Goal: Book appointment/travel/reservation

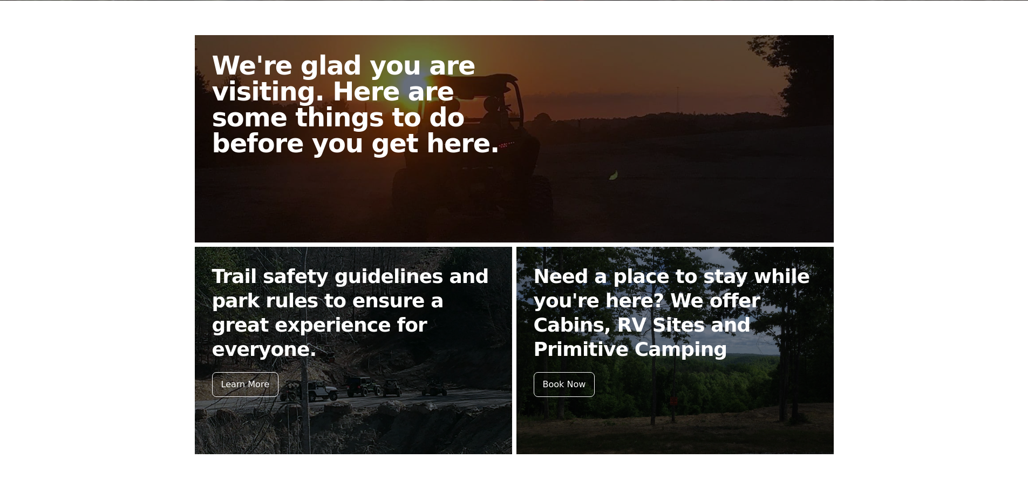
scroll to position [324, 0]
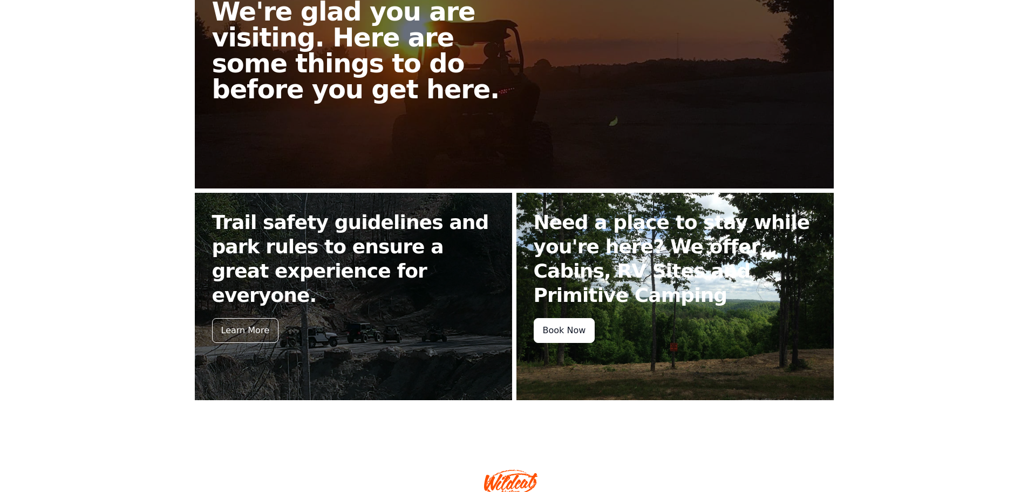
click at [574, 331] on div "Book Now" at bounding box center [565, 330] width 62 height 25
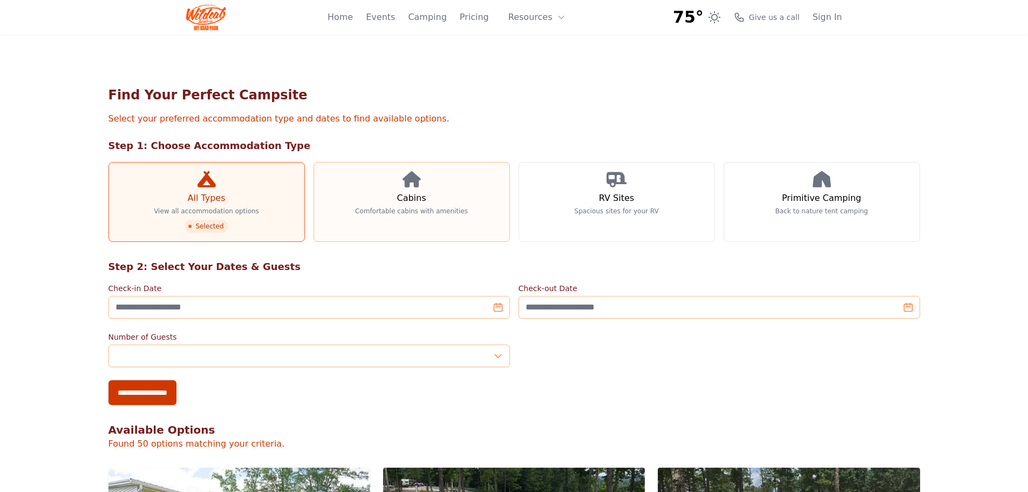
click at [414, 185] on icon at bounding box center [412, 179] width 18 height 16
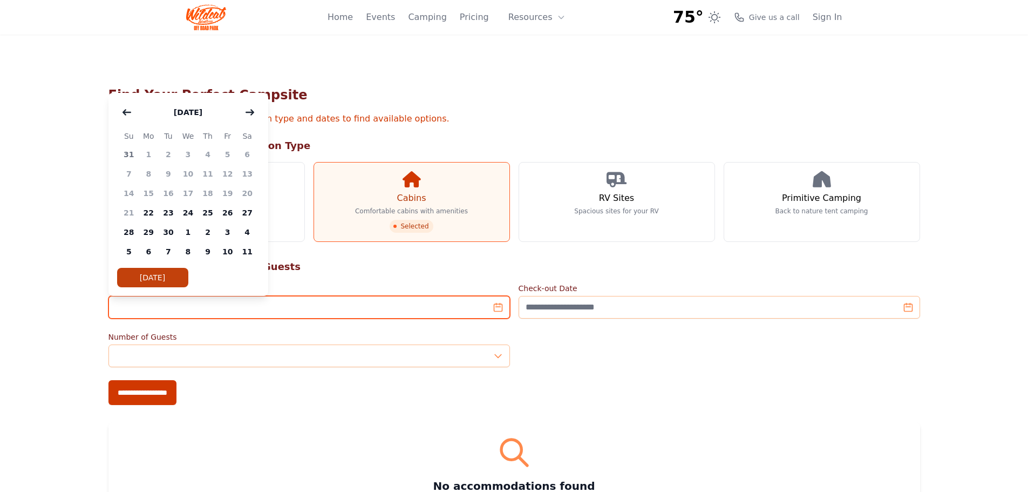
click at [497, 308] on input "Check-in Date" at bounding box center [309, 307] width 402 height 23
click at [250, 112] on icon "button" at bounding box center [250, 112] width 8 height 5
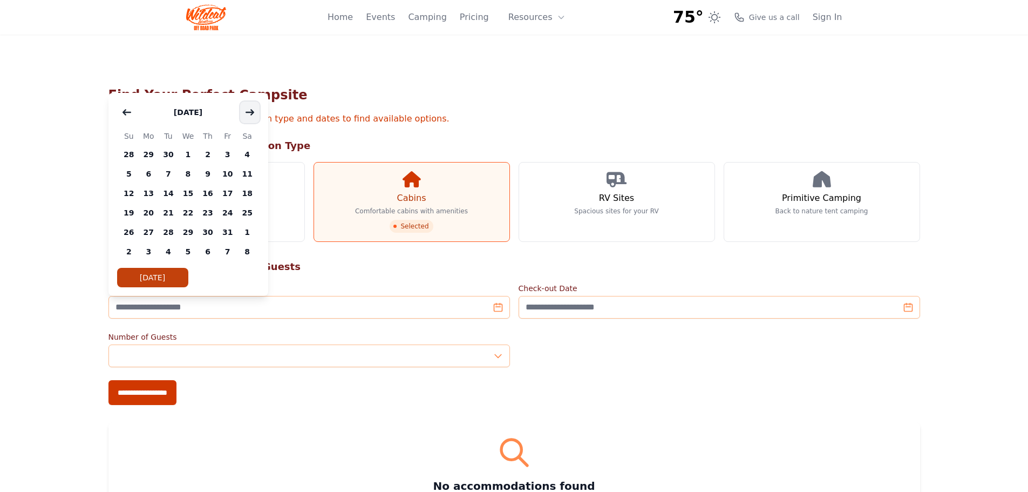
click at [250, 112] on icon "button" at bounding box center [250, 112] width 8 height 5
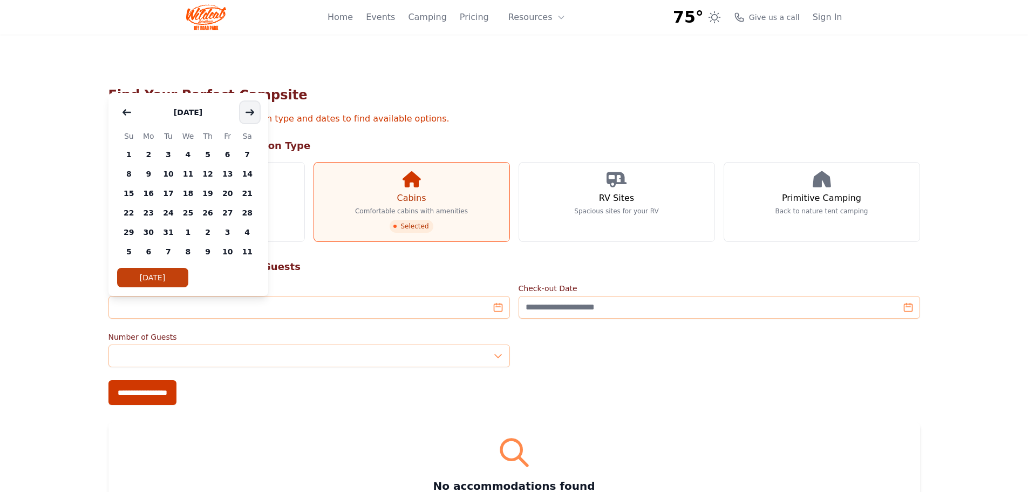
click at [250, 112] on icon "button" at bounding box center [250, 112] width 8 height 5
click at [208, 193] on span "16" at bounding box center [208, 192] width 20 height 19
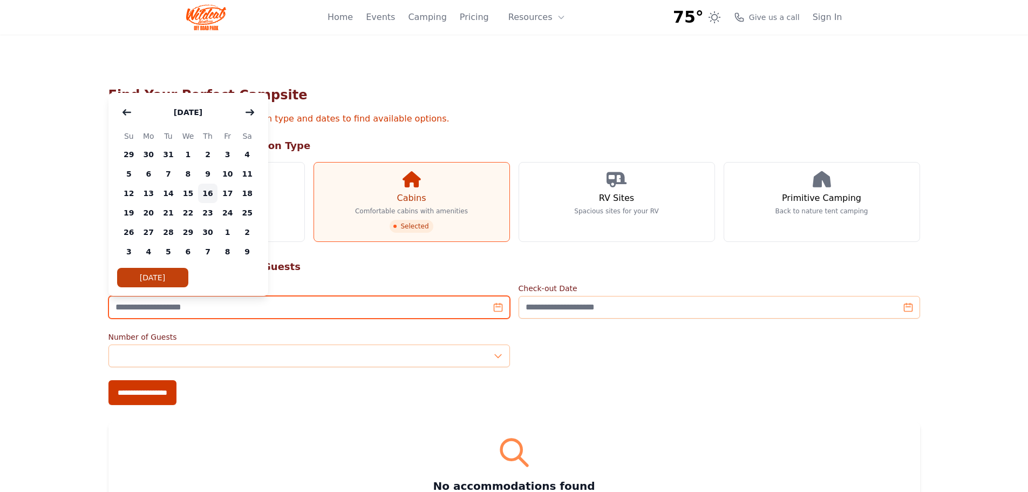
type input "**********"
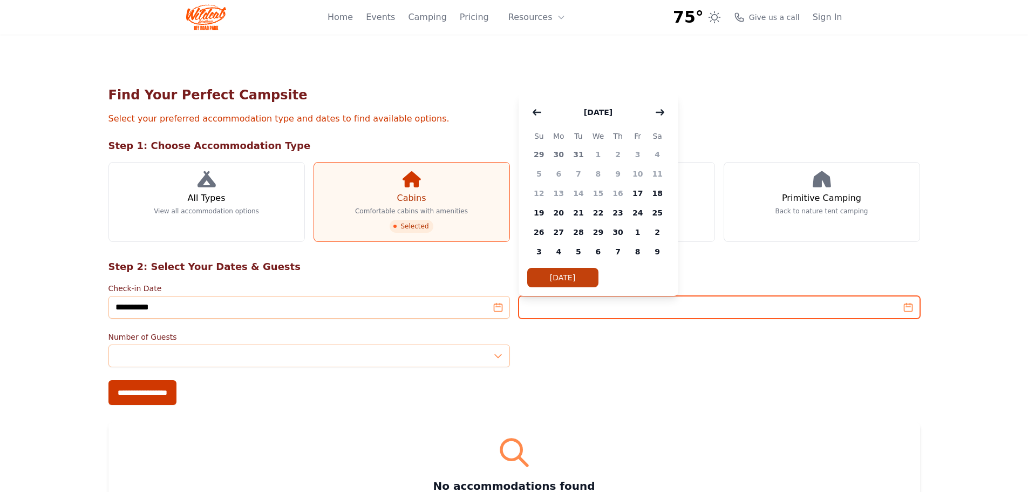
click at [576, 309] on input "Check-out Date" at bounding box center [720, 307] width 402 height 23
click at [539, 213] on span "19" at bounding box center [539, 212] width 20 height 19
type input "**********"
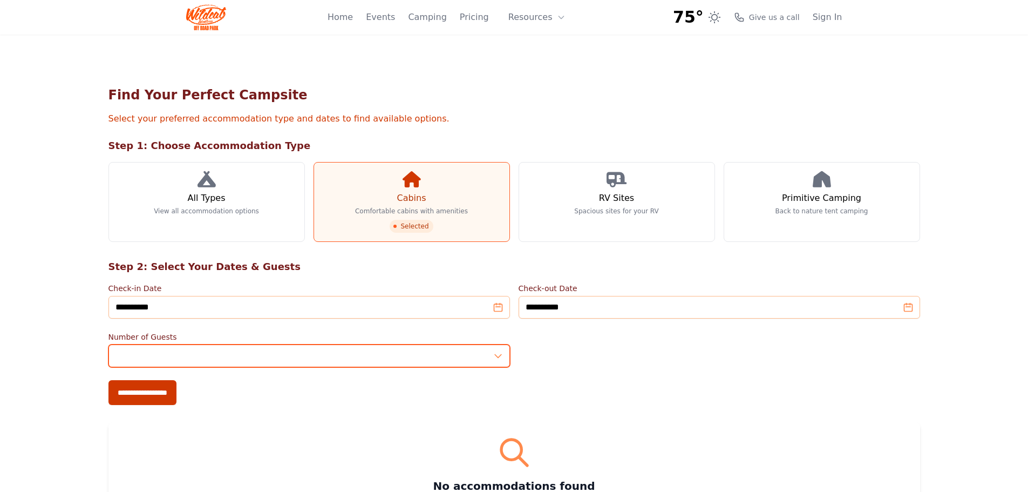
click at [498, 353] on input "*" at bounding box center [309, 355] width 402 height 23
type input "*"
click at [498, 353] on input "*" at bounding box center [309, 355] width 402 height 23
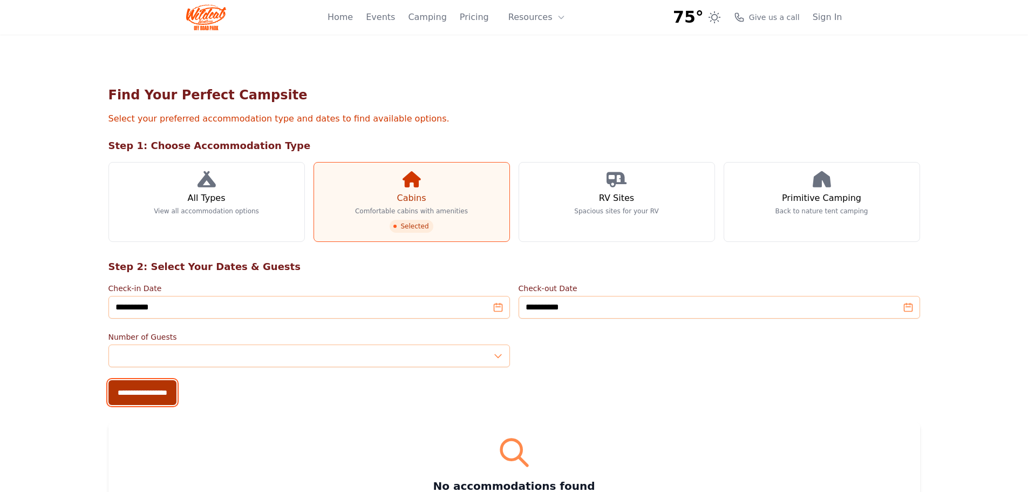
click at [165, 395] on input "**********" at bounding box center [142, 392] width 68 height 25
type input "**********"
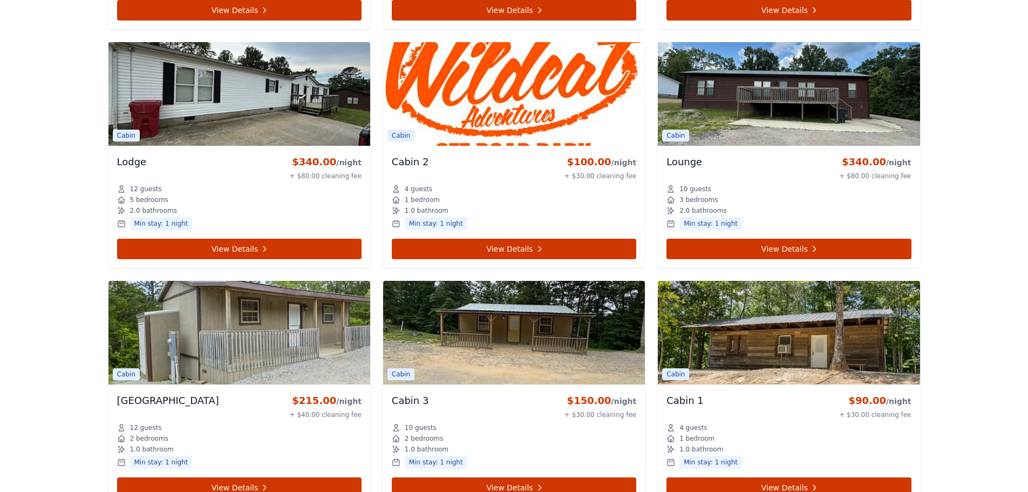
scroll to position [756, 0]
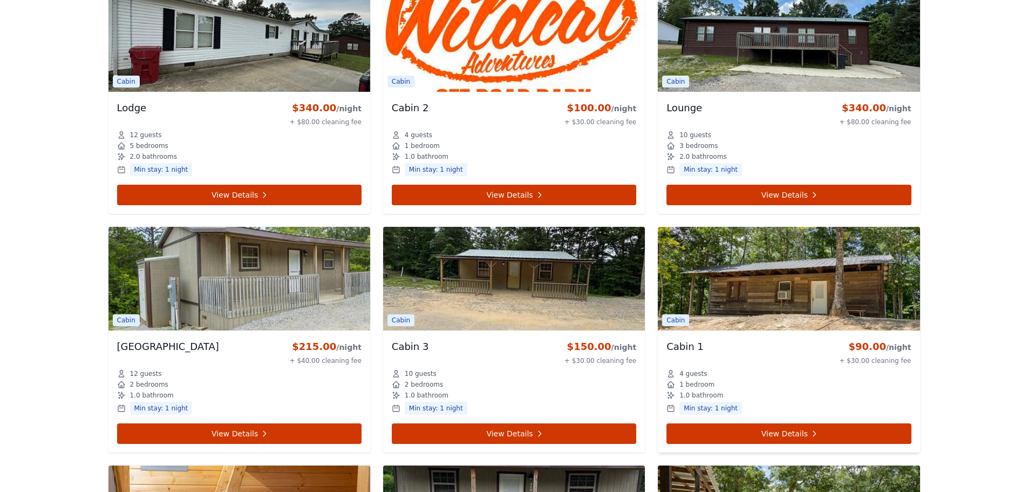
click at [774, 296] on img at bounding box center [789, 279] width 262 height 104
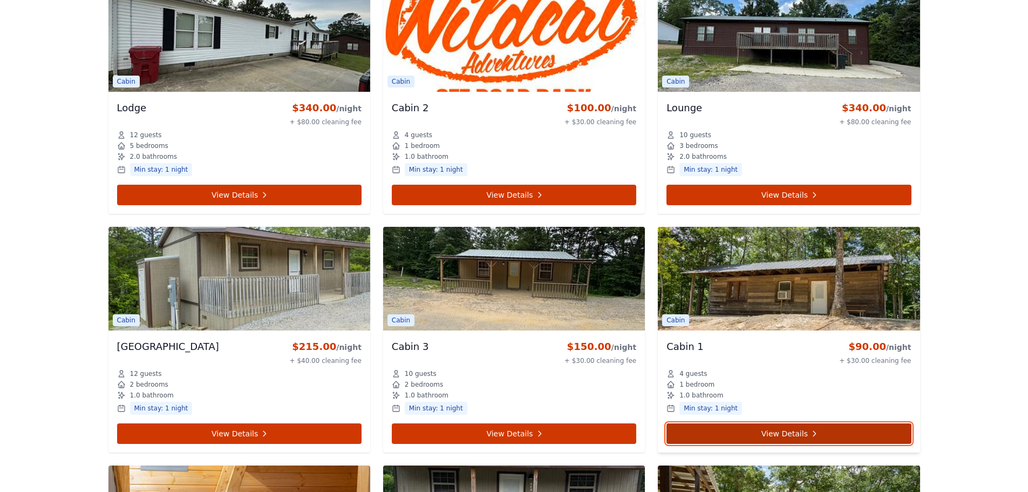
click at [797, 432] on link "View Details" at bounding box center [789, 433] width 244 height 21
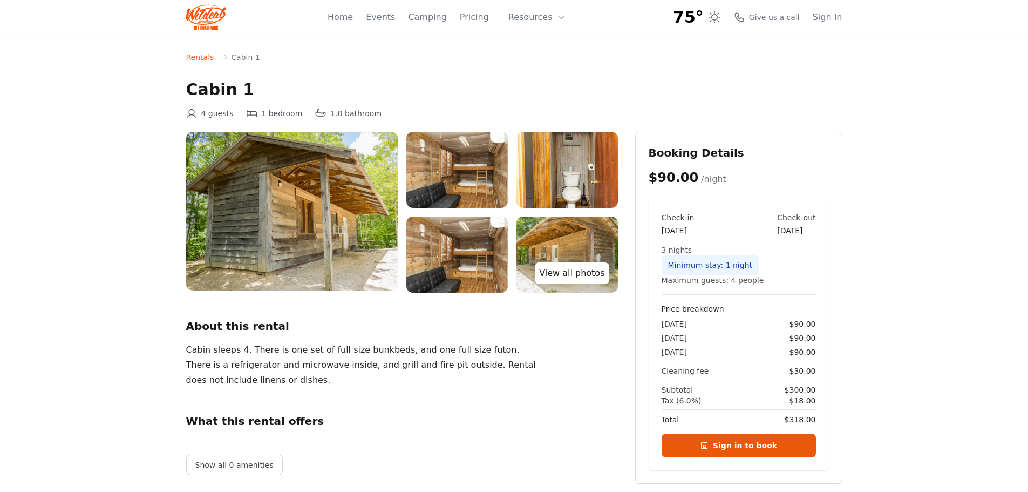
click at [588, 276] on link "View all photos" at bounding box center [572, 273] width 74 height 22
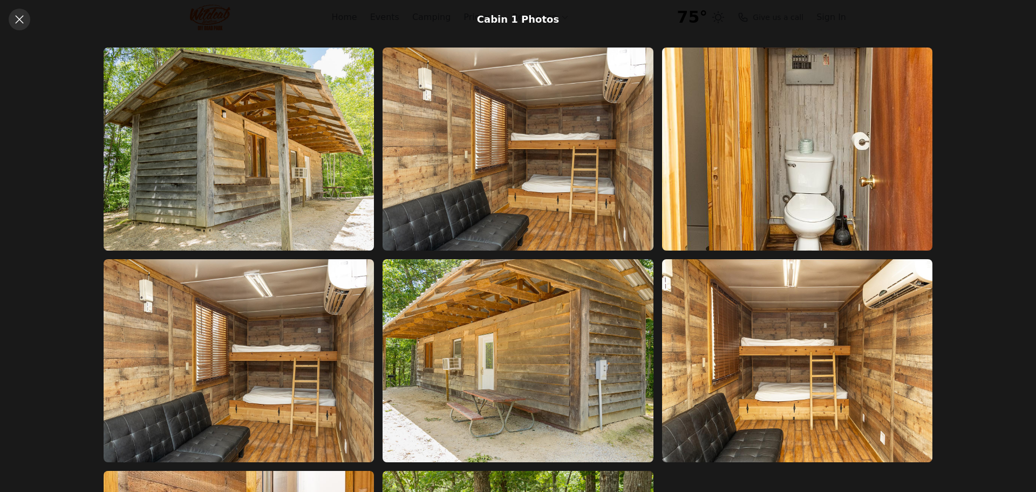
click at [20, 22] on icon at bounding box center [19, 19] width 13 height 13
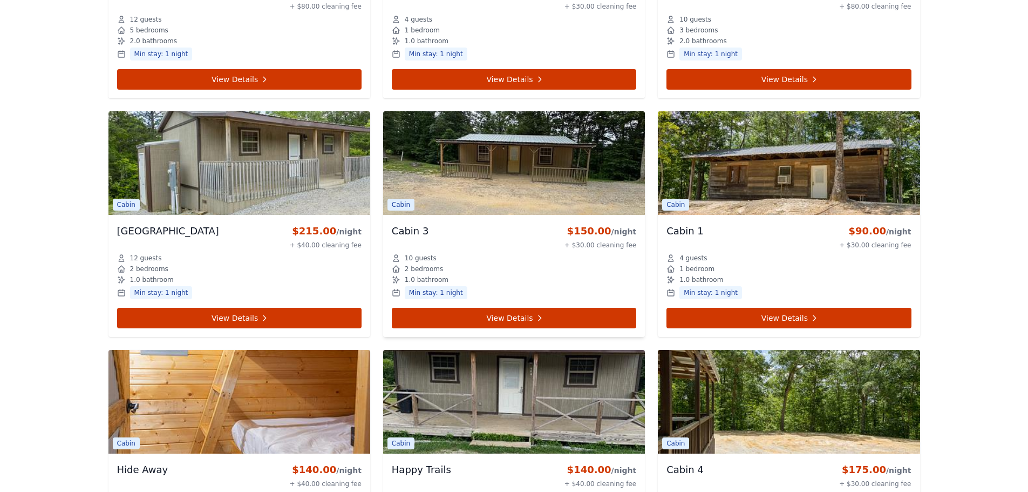
scroll to position [925, 0]
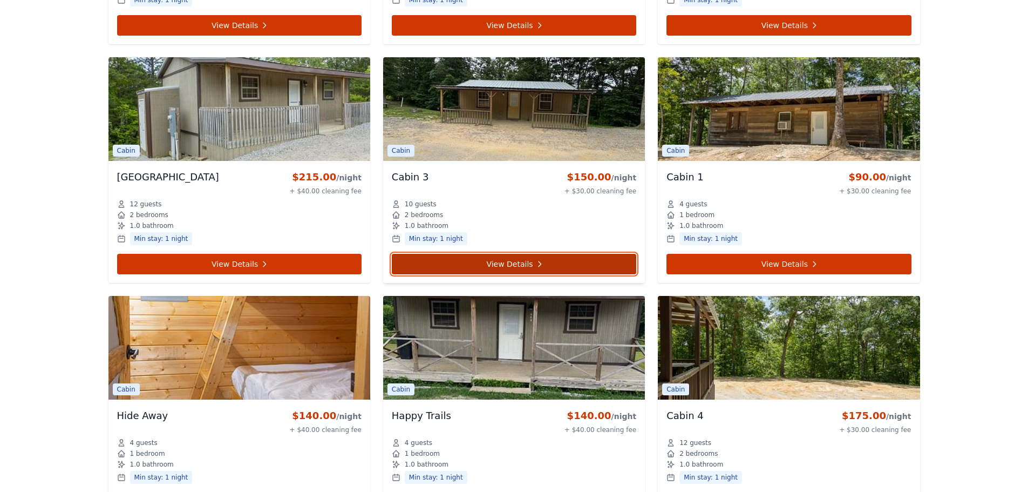
click at [504, 261] on link "View Details" at bounding box center [514, 264] width 244 height 21
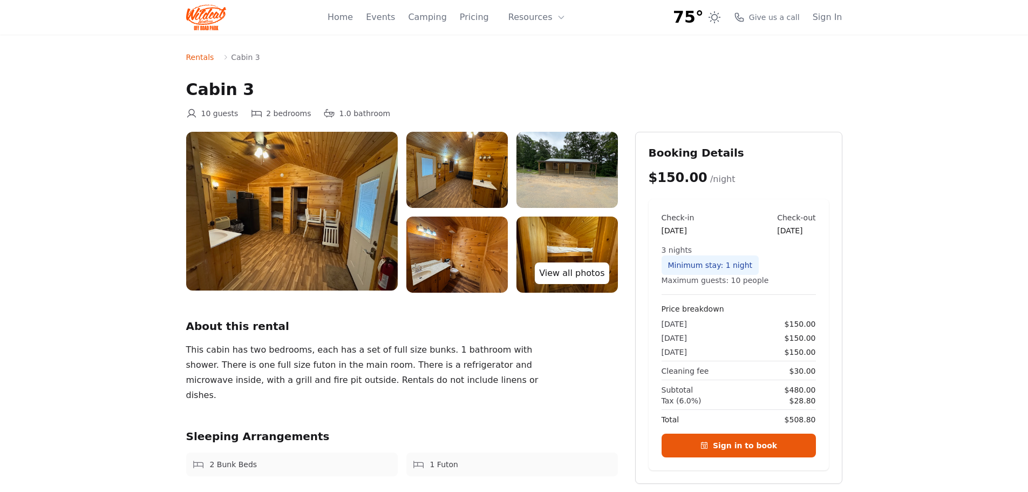
click at [584, 276] on link "View all photos" at bounding box center [572, 273] width 74 height 22
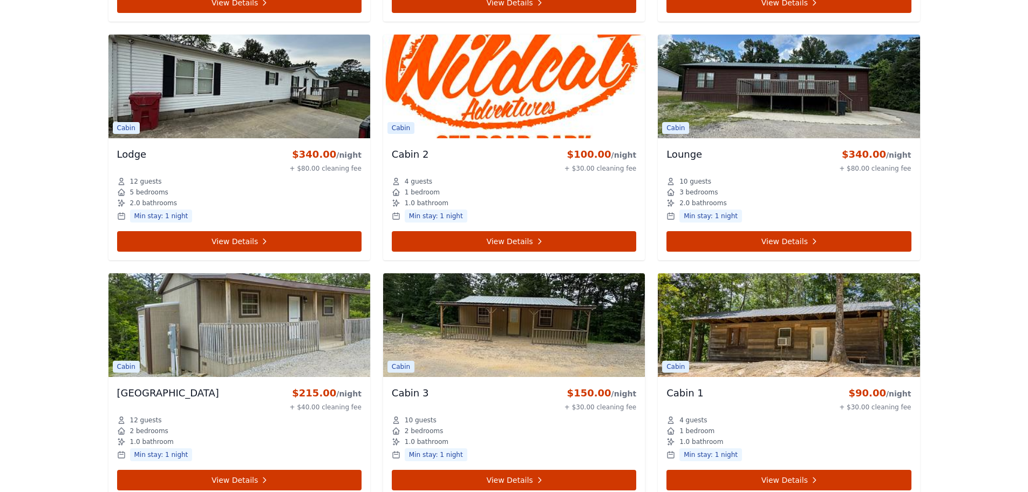
scroll to position [655, 0]
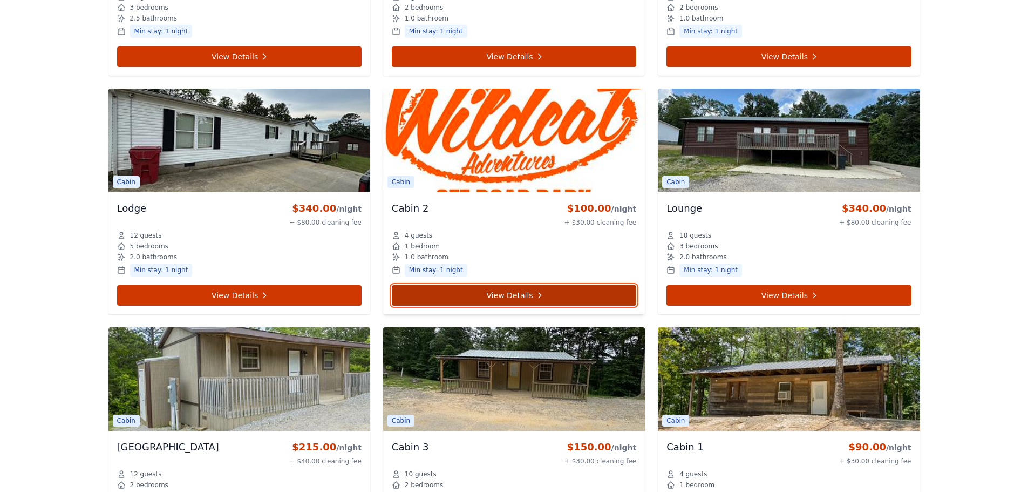
click at [520, 294] on link "View Details" at bounding box center [514, 295] width 244 height 21
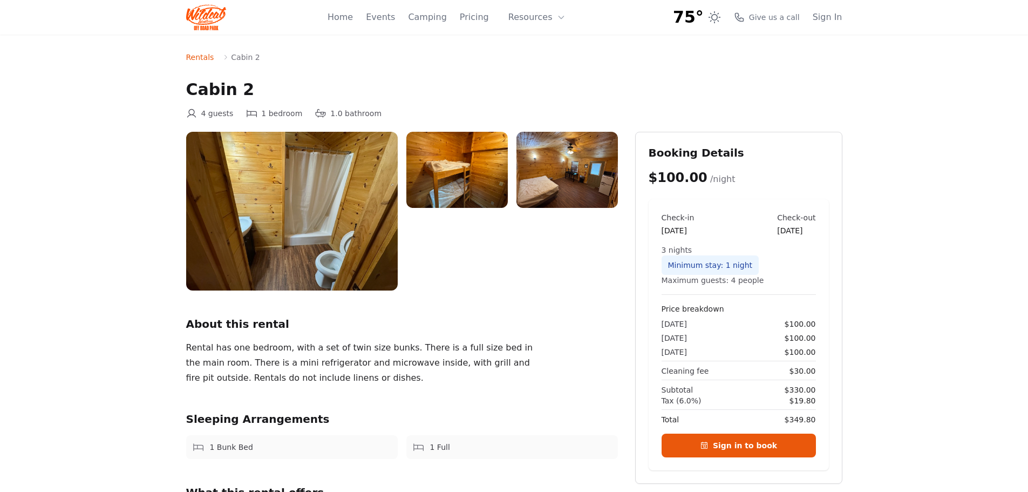
click at [321, 229] on img at bounding box center [292, 211] width 212 height 159
click at [534, 186] on img at bounding box center [566, 170] width 101 height 76
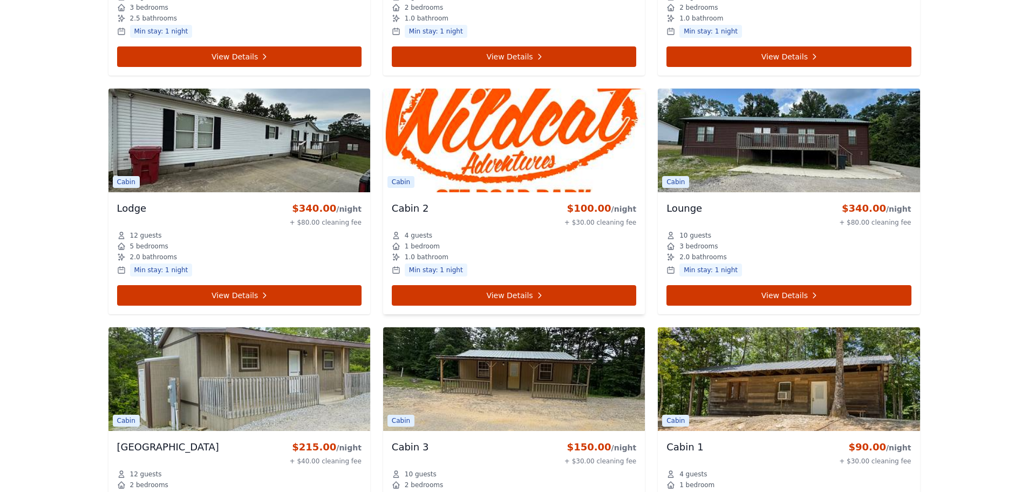
scroll to position [547, 0]
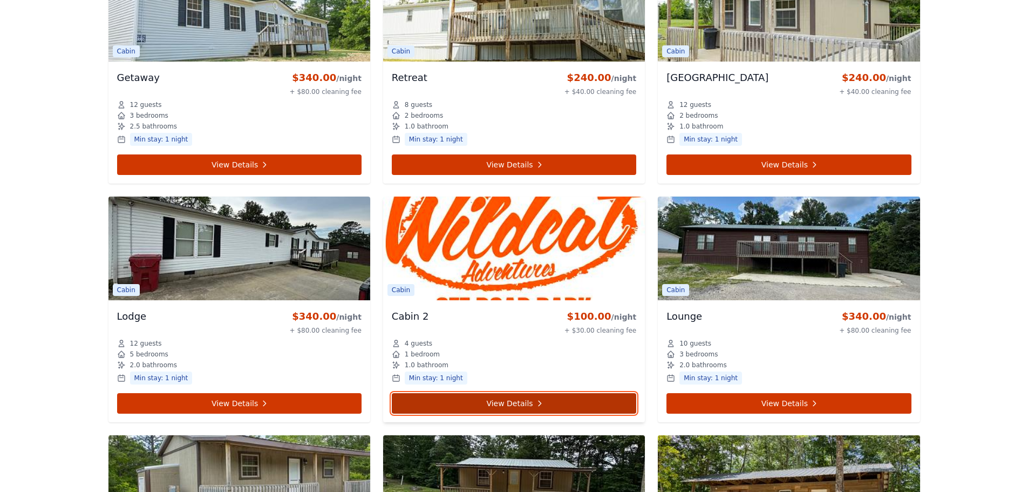
click at [515, 399] on link "View Details" at bounding box center [514, 403] width 244 height 21
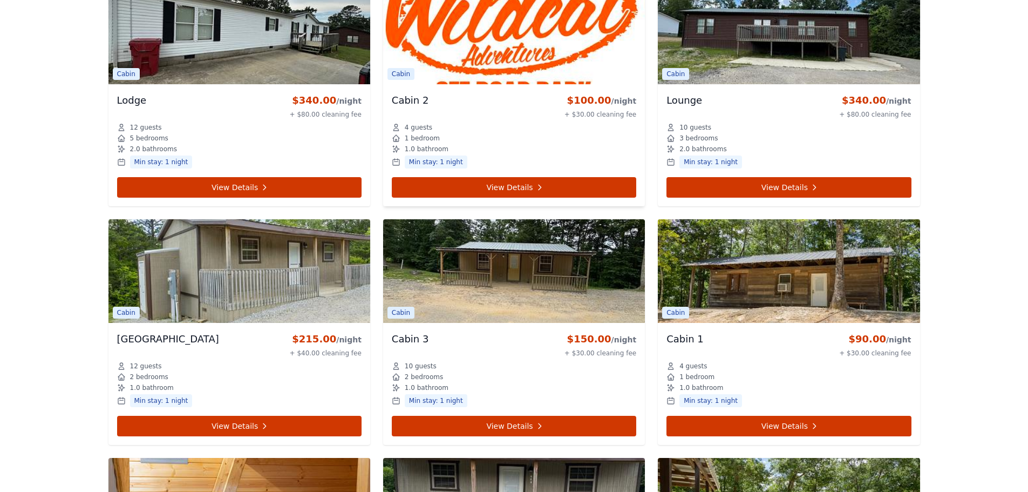
scroll to position [817, 0]
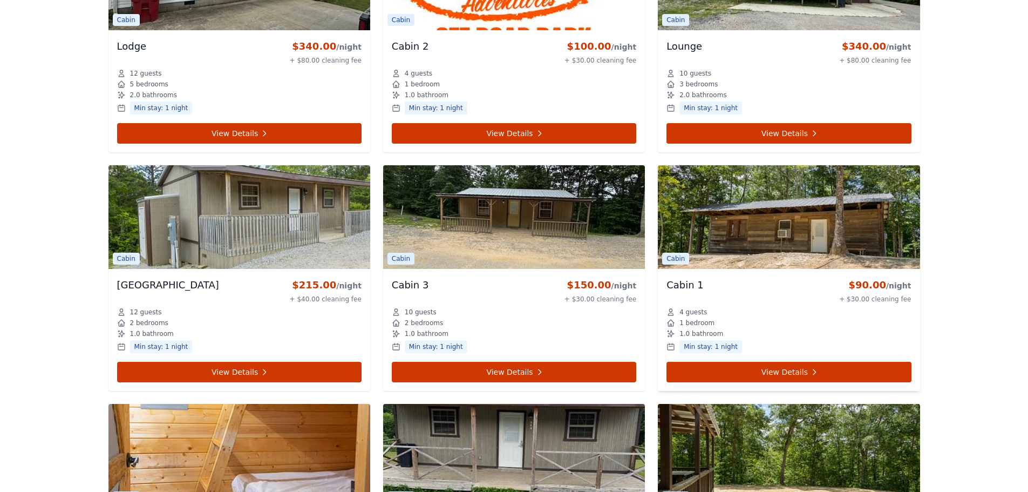
click at [744, 228] on img at bounding box center [789, 217] width 262 height 104
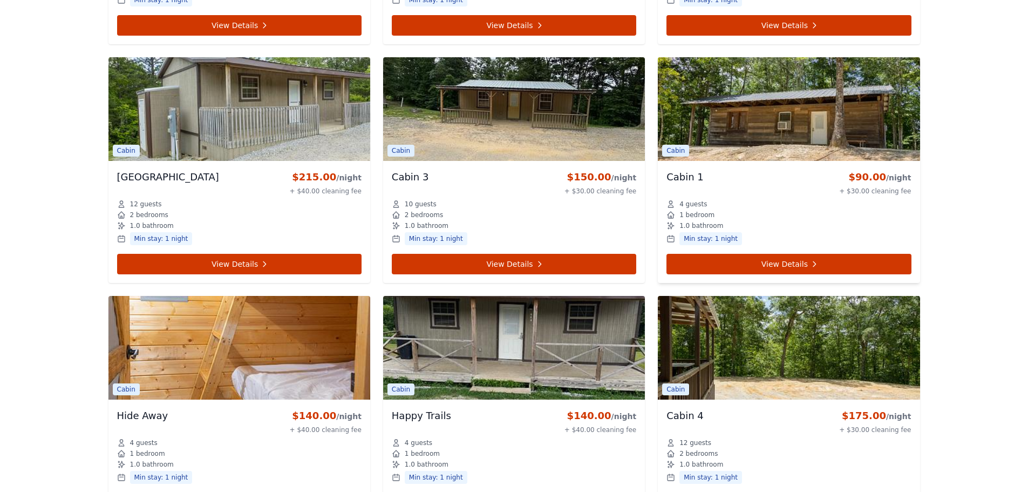
scroll to position [763, 0]
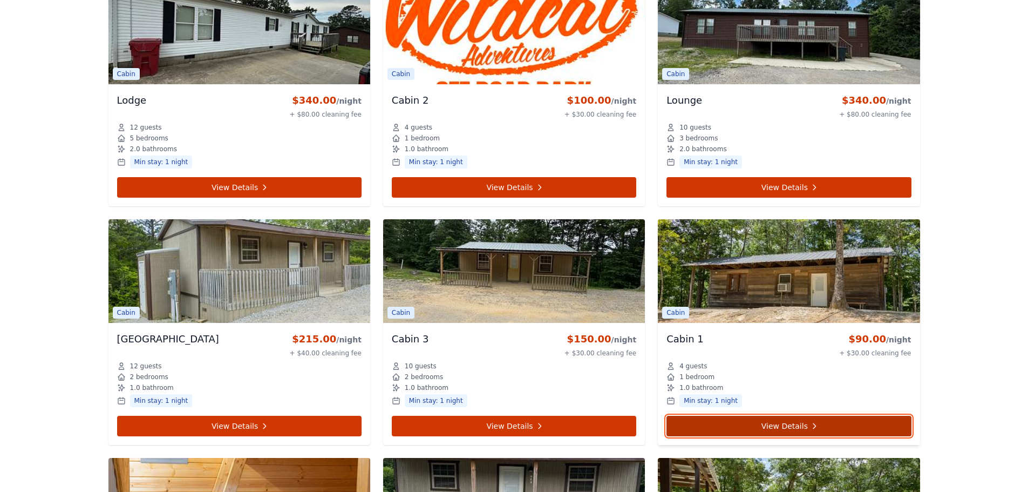
click at [797, 421] on link "View Details" at bounding box center [789, 426] width 244 height 21
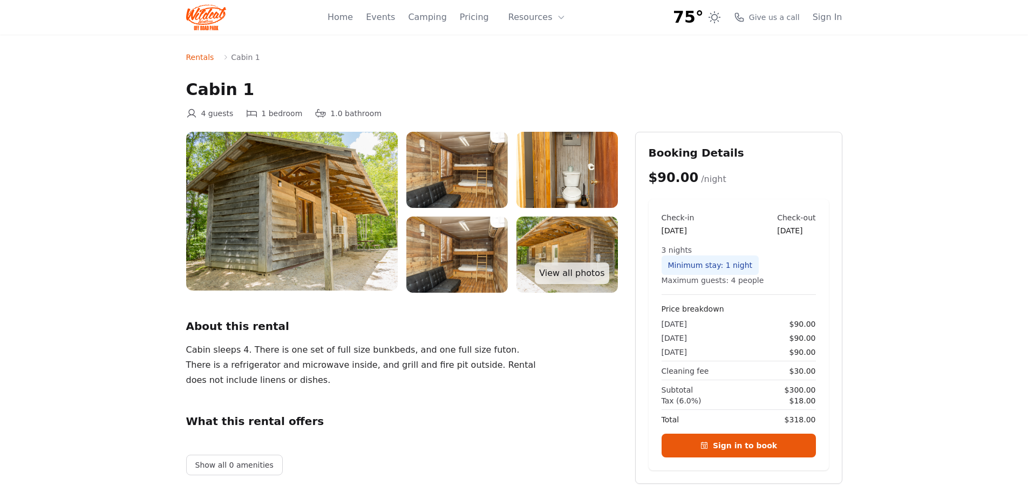
click at [468, 185] on img at bounding box center [456, 170] width 101 height 76
click at [582, 273] on link "View all photos" at bounding box center [572, 273] width 74 height 22
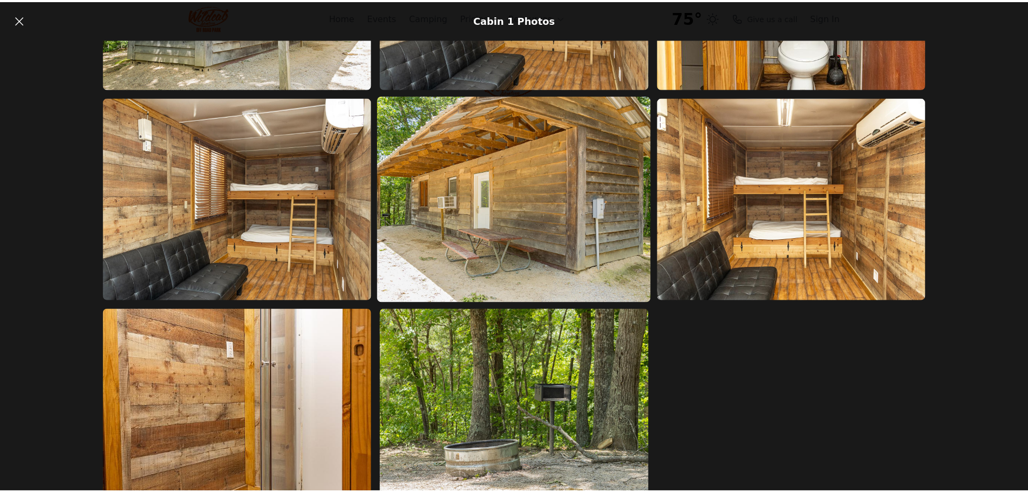
scroll to position [191, 0]
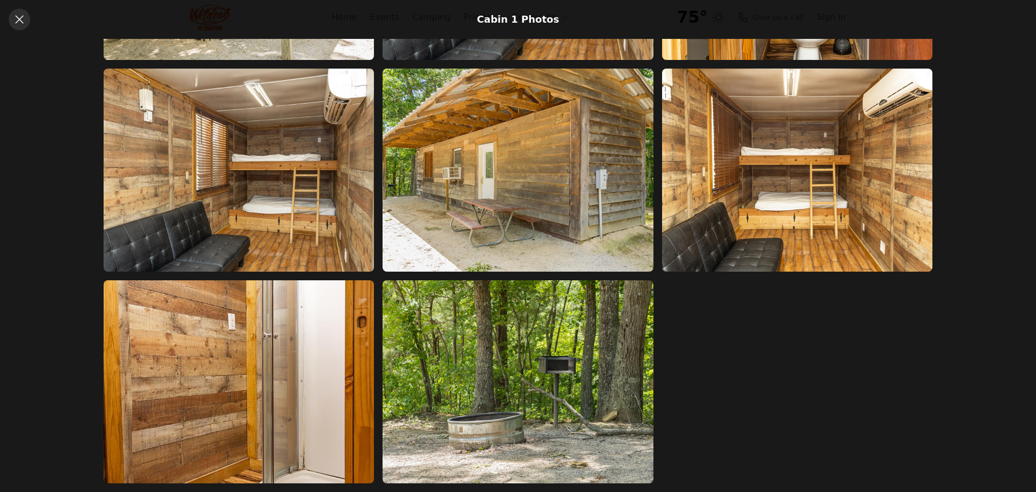
click at [21, 18] on icon at bounding box center [19, 19] width 8 height 8
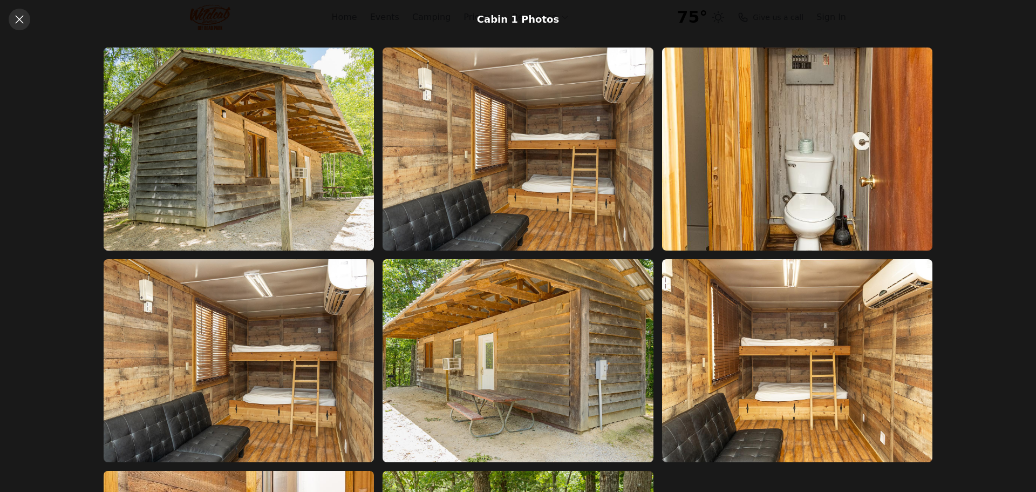
click at [22, 19] on icon at bounding box center [19, 19] width 13 height 13
click at [18, 19] on icon at bounding box center [19, 19] width 13 height 13
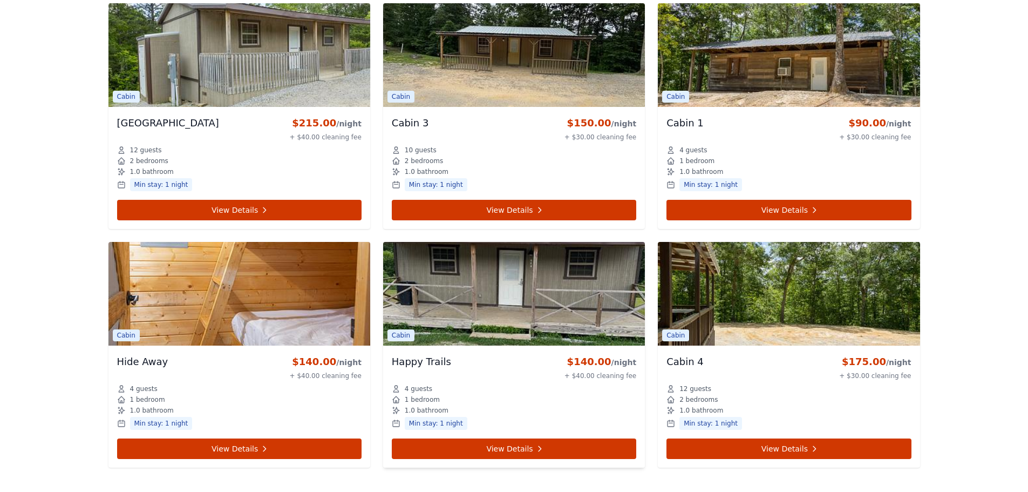
scroll to position [1087, 0]
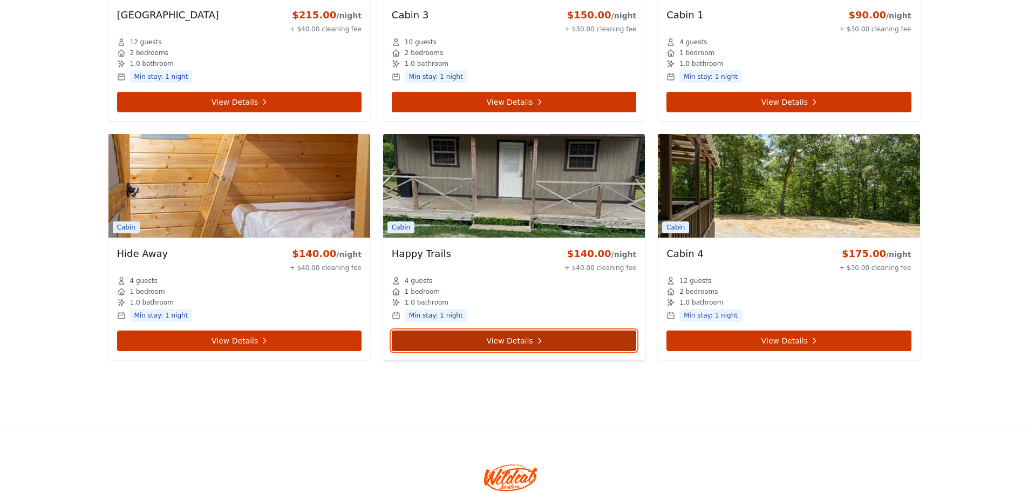
click at [529, 339] on link "View Details" at bounding box center [514, 340] width 244 height 21
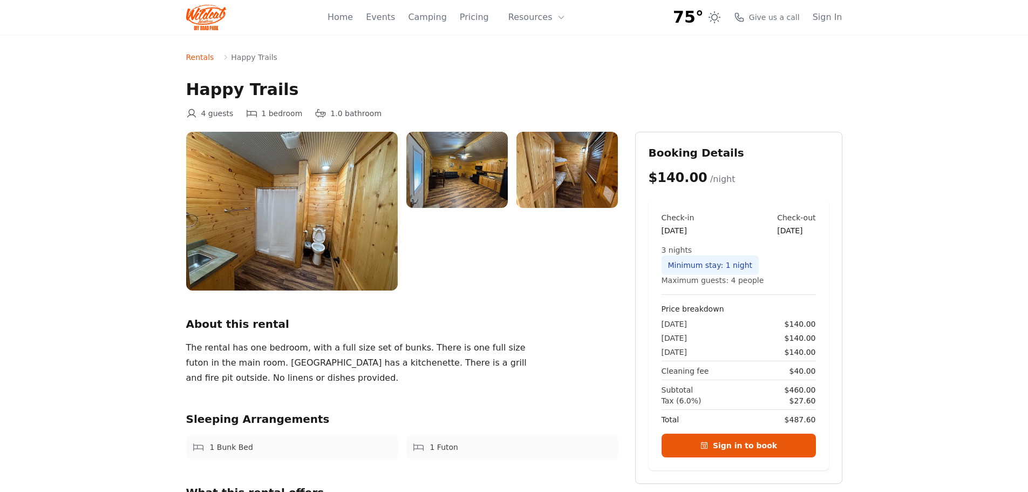
click at [569, 188] on img at bounding box center [566, 170] width 101 height 76
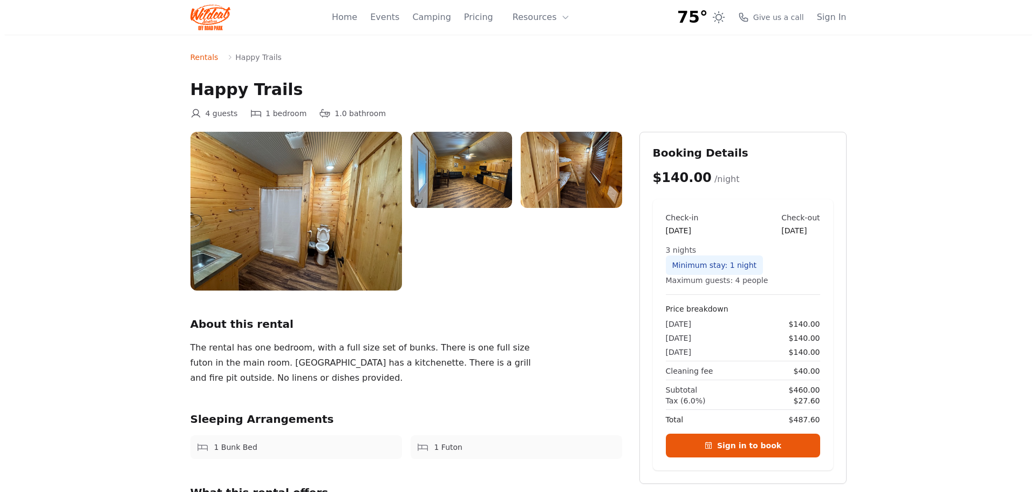
scroll to position [188, 0]
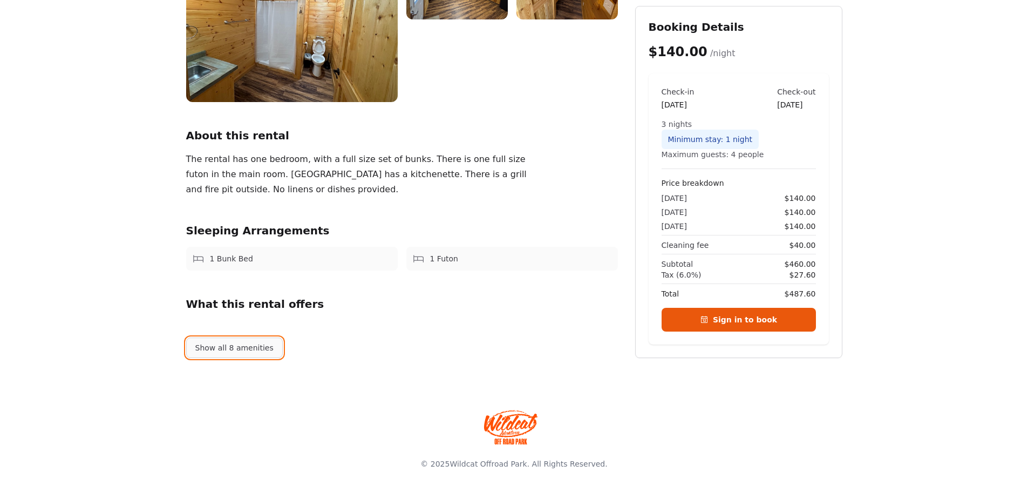
click at [232, 349] on button "Show all 8 amenities" at bounding box center [234, 347] width 97 height 21
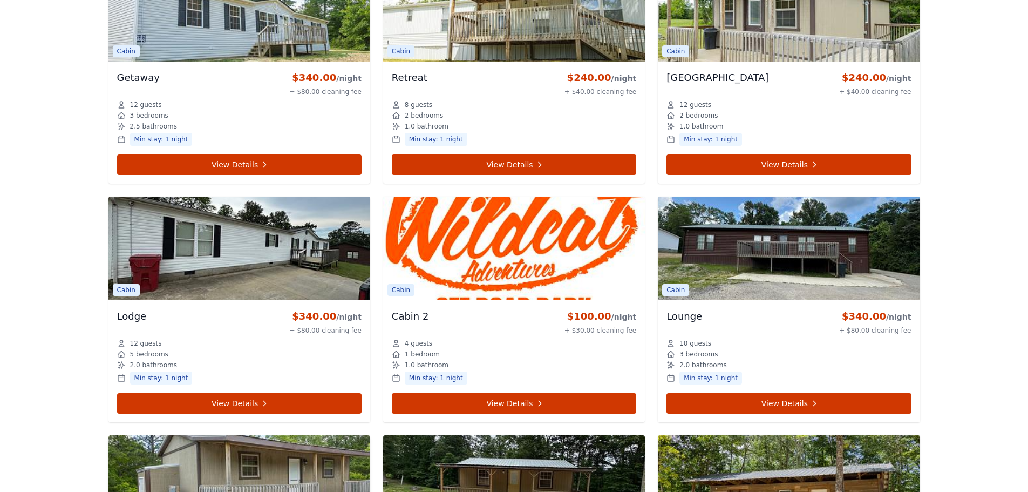
scroll to position [493, 0]
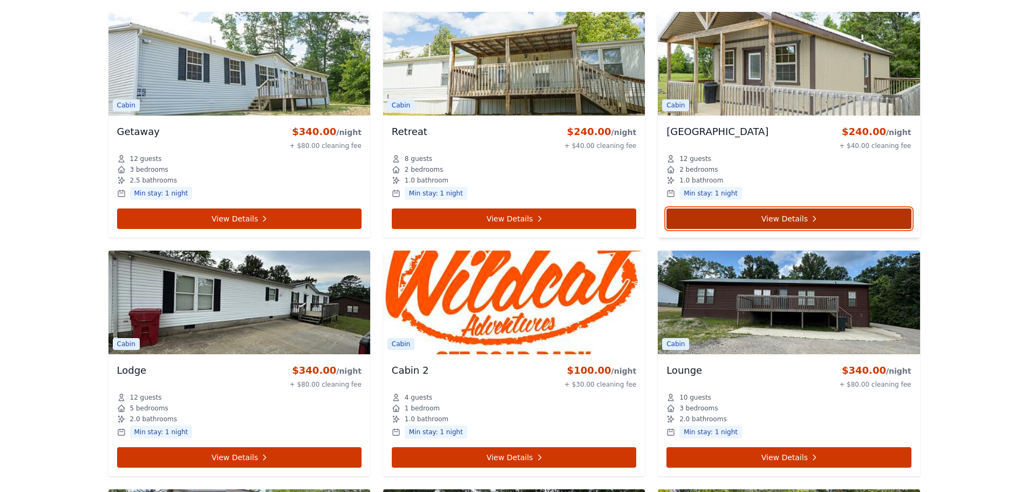
click at [792, 220] on link "View Details" at bounding box center [789, 218] width 244 height 21
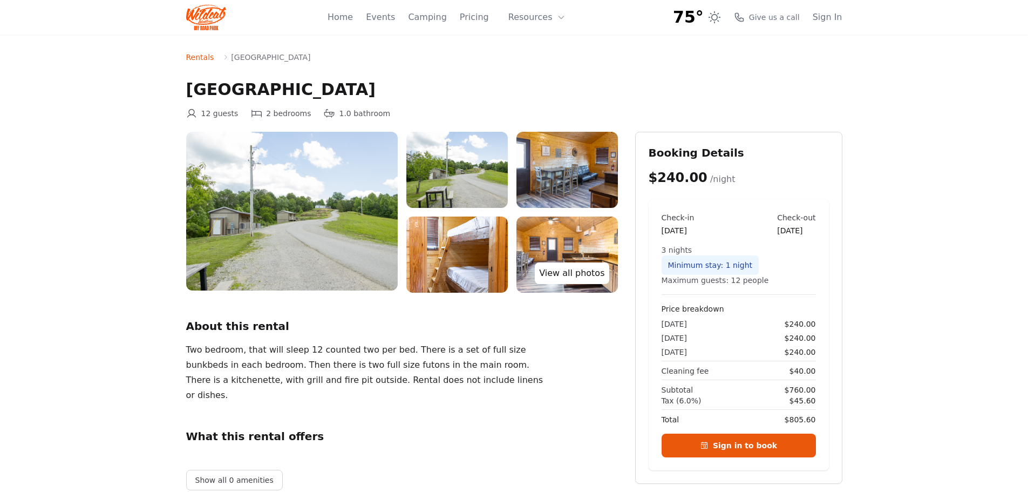
click at [563, 276] on link "View all photos" at bounding box center [572, 273] width 74 height 22
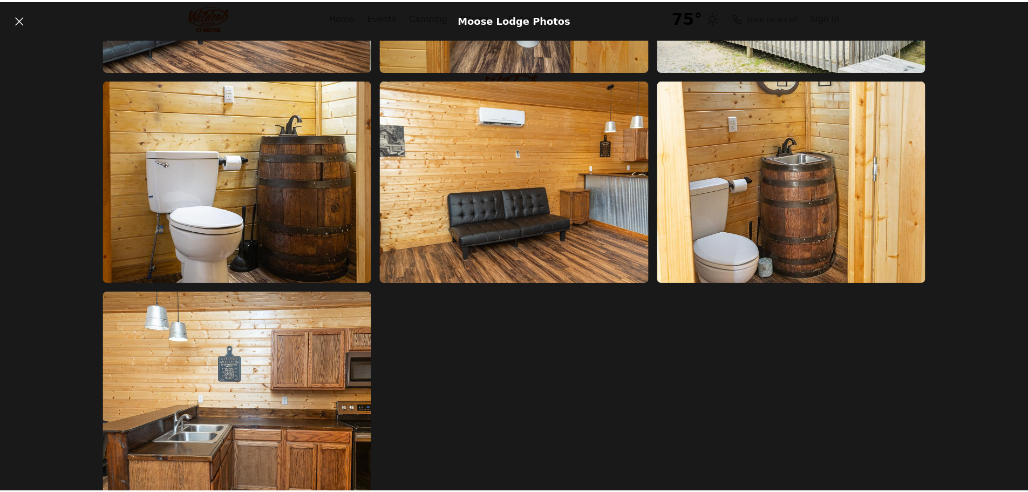
scroll to position [1037, 0]
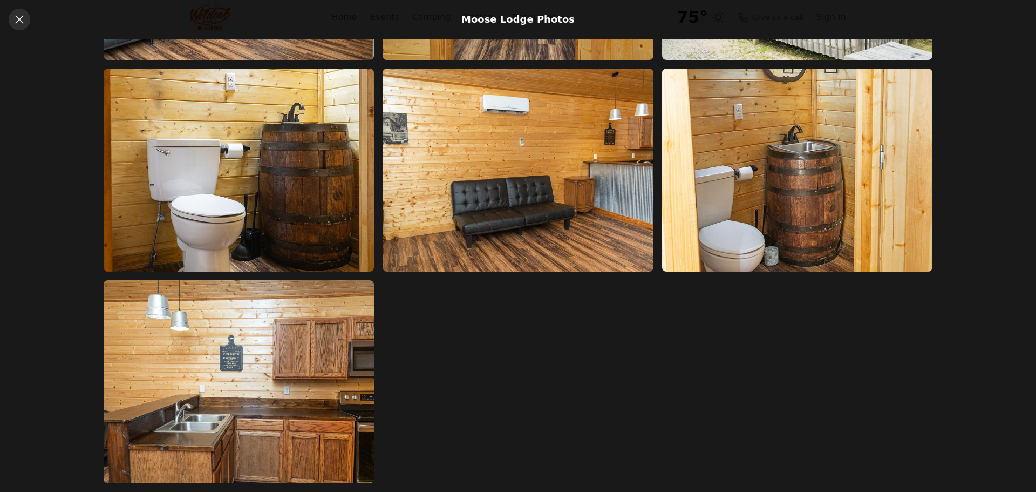
click at [15, 21] on icon at bounding box center [19, 19] width 13 height 13
